Goal: Information Seeking & Learning: Learn about a topic

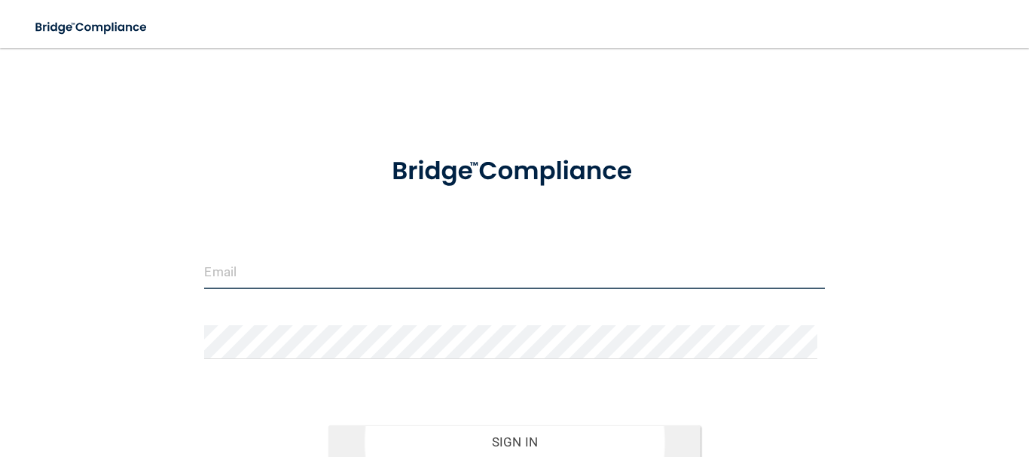
type input "[PERSON_NAME][EMAIL_ADDRESS][DOMAIN_NAME]"
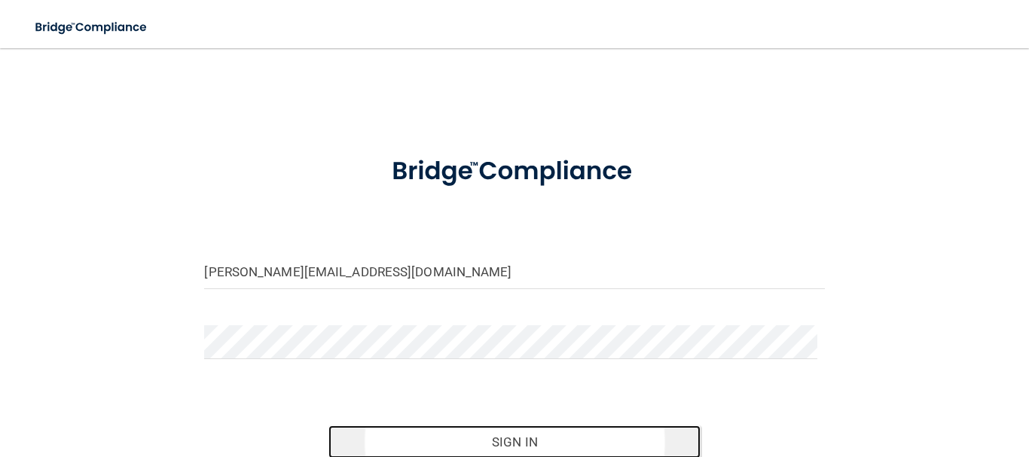
click at [519, 437] on button "Sign In" at bounding box center [514, 441] width 372 height 33
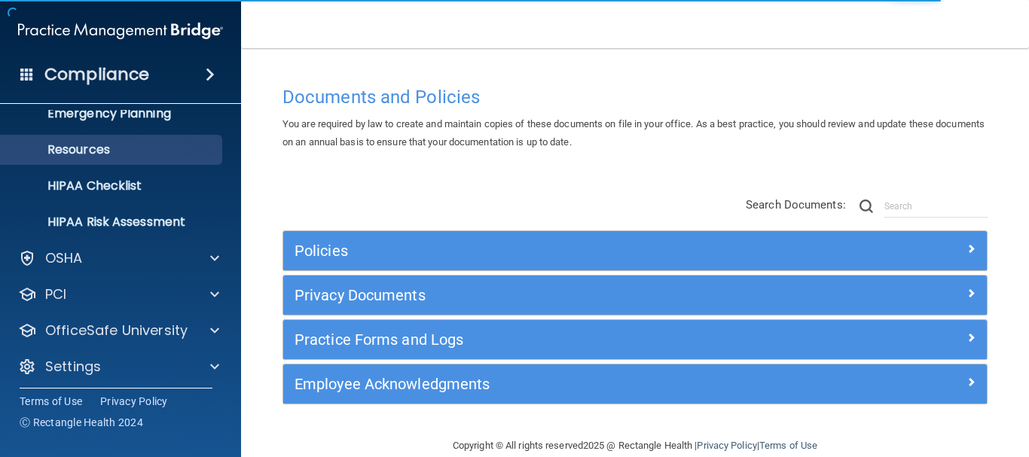
scroll to position [168, 0]
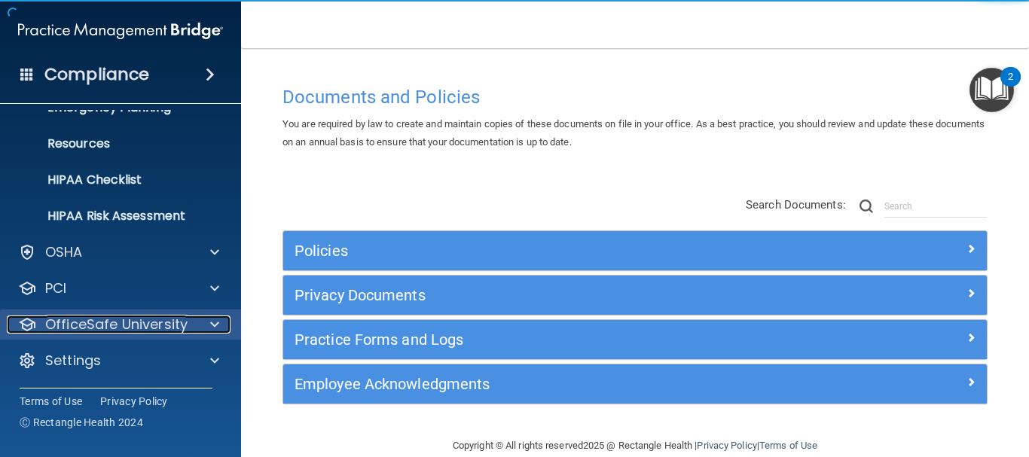
click at [111, 328] on p "OfficeSafe University" at bounding box center [116, 324] width 142 height 18
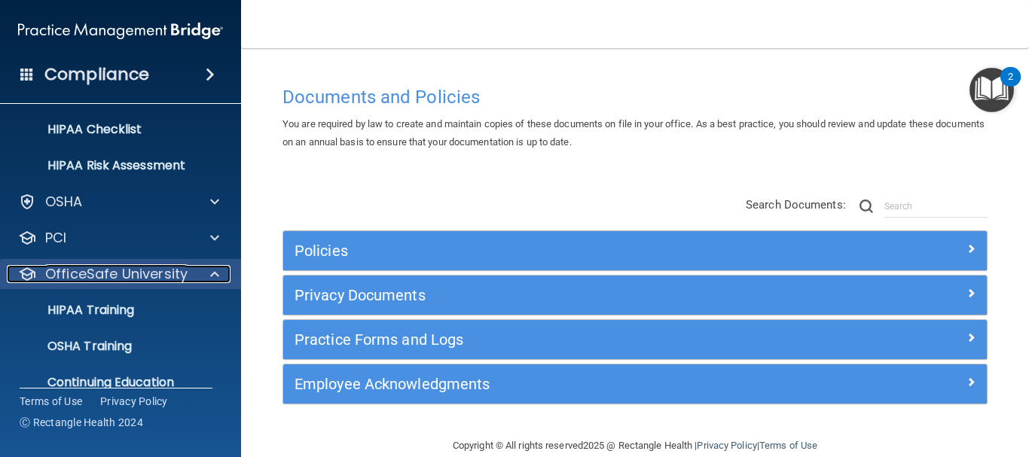
scroll to position [276, 0]
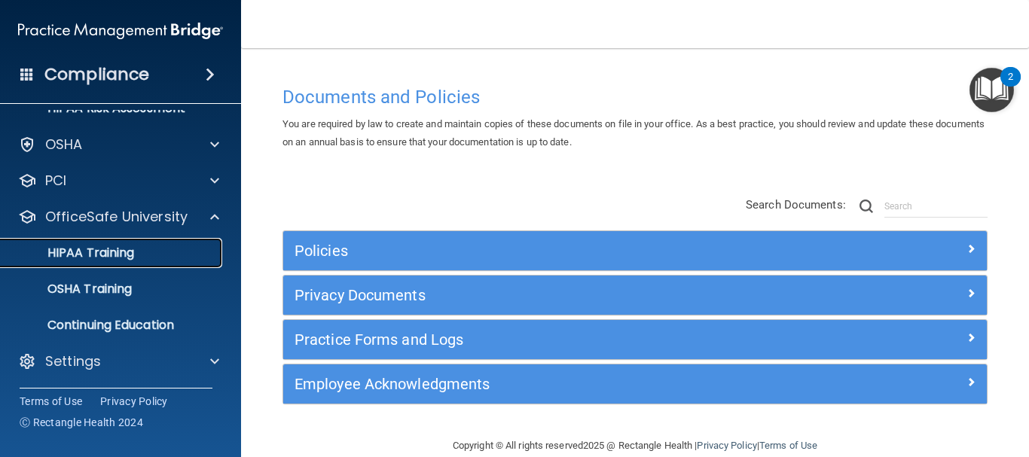
click at [118, 245] on p "HIPAA Training" at bounding box center [72, 252] width 124 height 15
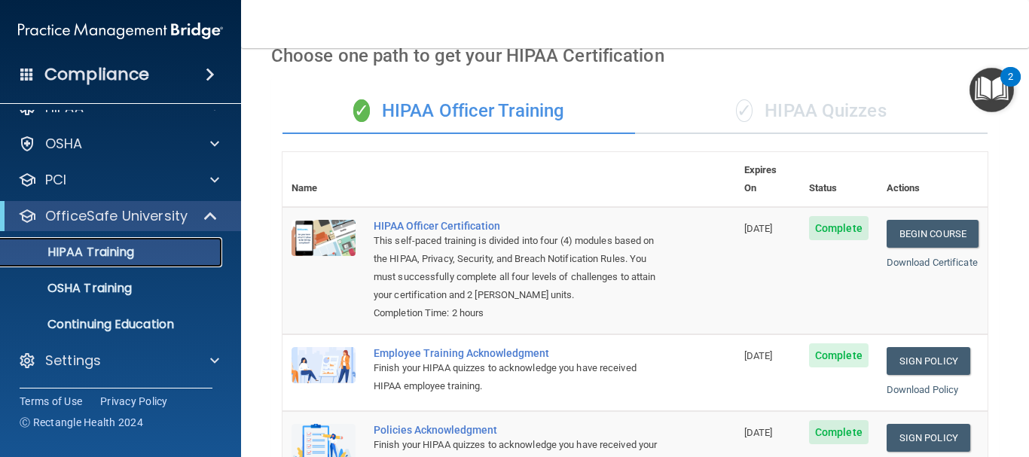
scroll to position [75, 0]
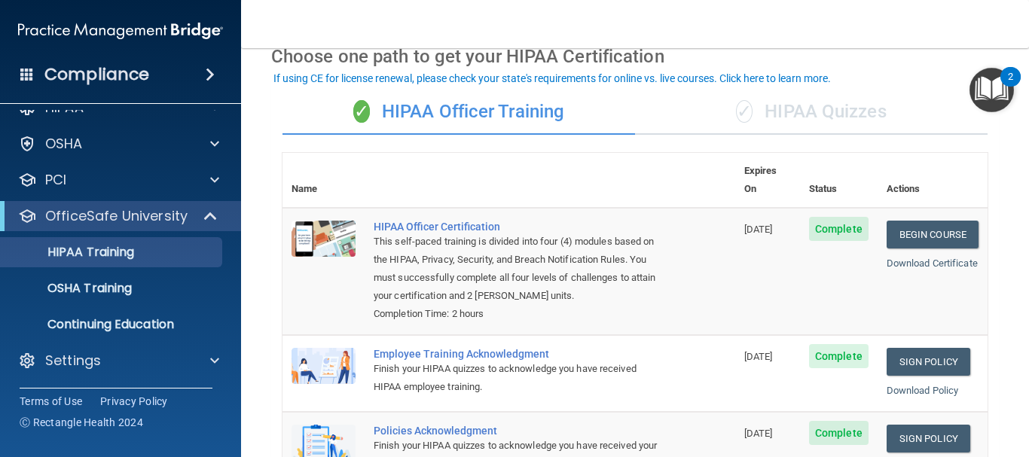
click at [788, 118] on div "✓ HIPAA Quizzes" at bounding box center [811, 112] width 352 height 45
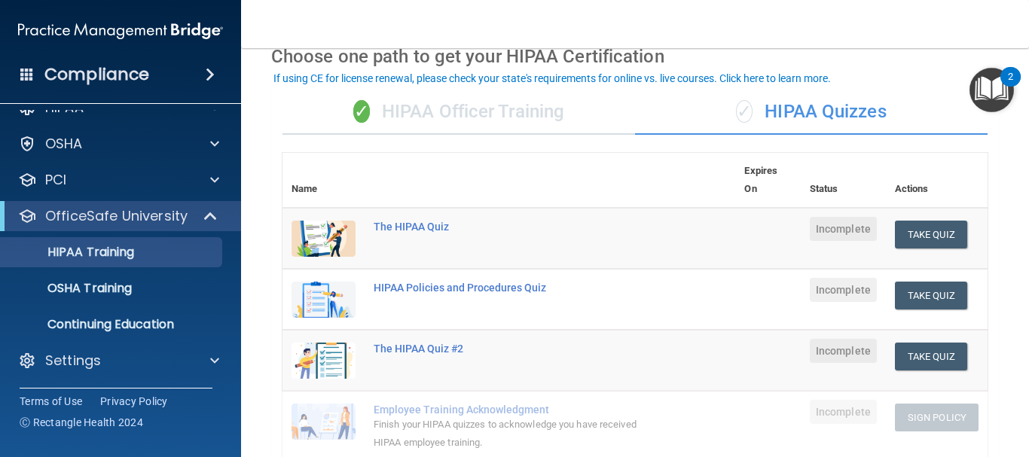
click at [515, 113] on div "✓ HIPAA Officer Training" at bounding box center [458, 112] width 352 height 45
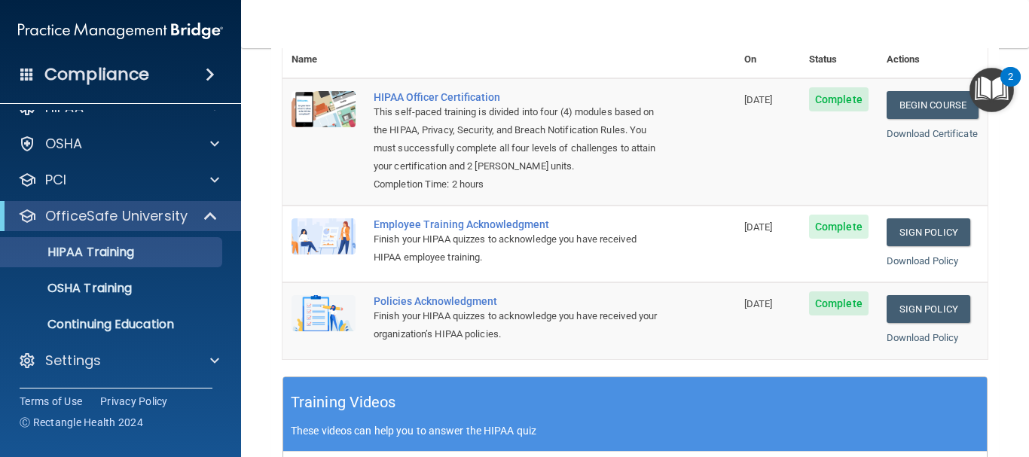
scroll to position [226, 0]
